Goal: Information Seeking & Learning: Learn about a topic

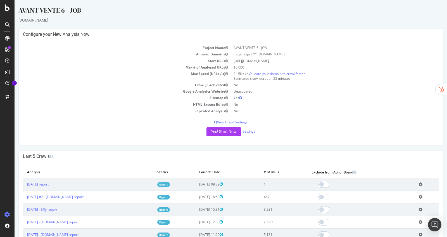
click at [170, 208] on link "Report" at bounding box center [163, 209] width 13 height 5
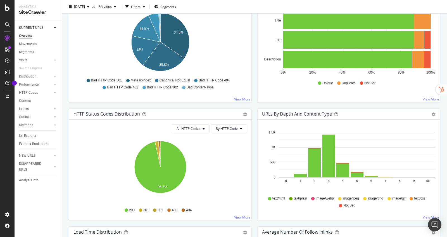
scroll to position [232, 0]
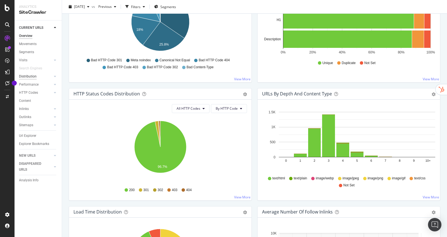
click at [34, 77] on div "Distribution" at bounding box center [28, 77] width 18 height 6
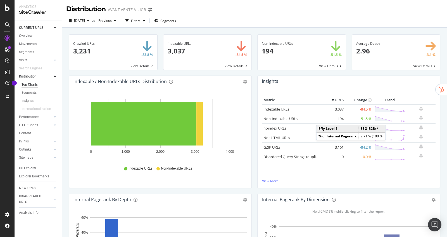
click at [30, 36] on div "Overview" at bounding box center [25, 36] width 13 height 6
